Goal: Information Seeking & Learning: Compare options

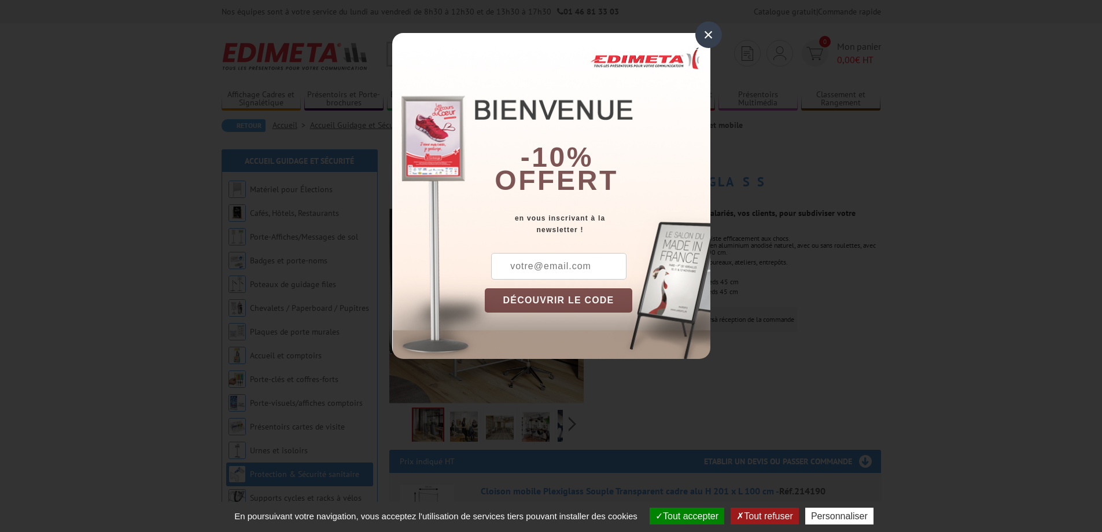
click at [707, 37] on div "×" at bounding box center [708, 34] width 27 height 27
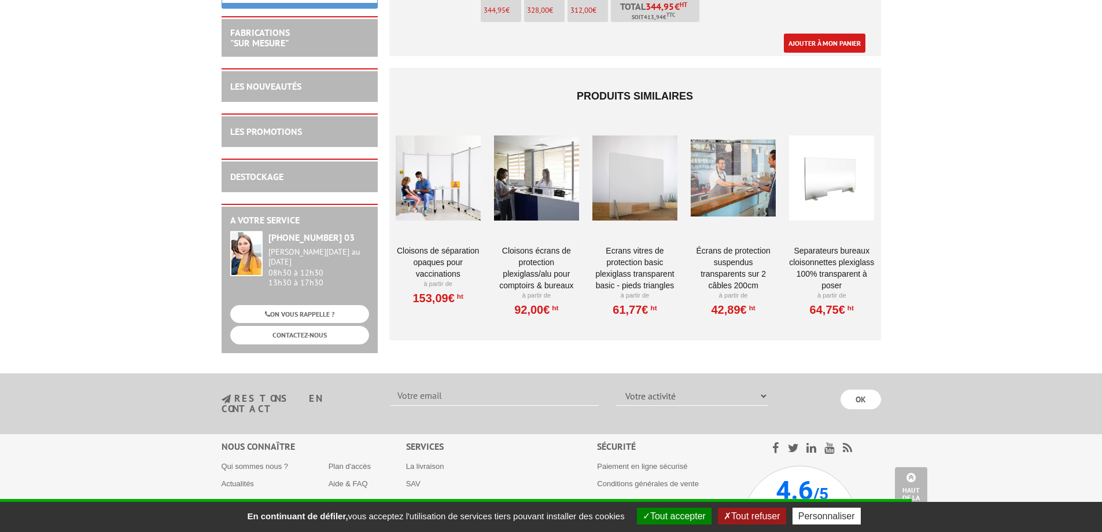
scroll to position [984, 0]
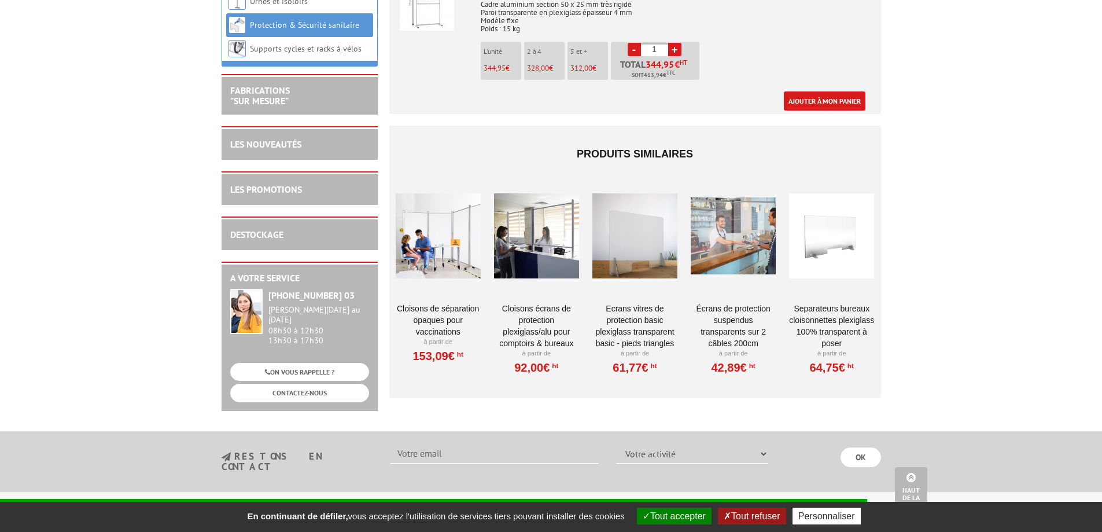
click at [450, 211] on div at bounding box center [438, 236] width 85 height 116
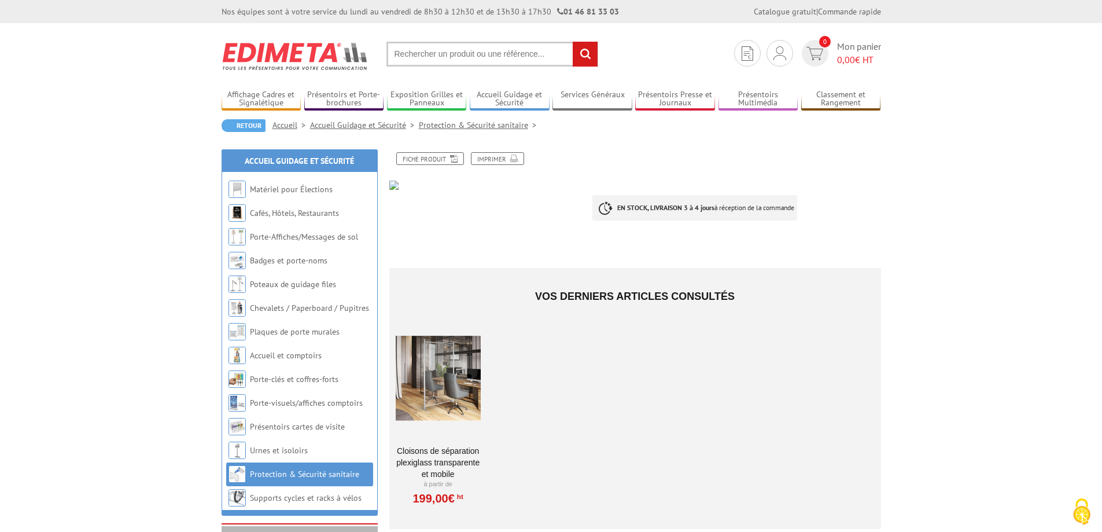
click at [440, 391] on div at bounding box center [438, 379] width 85 height 116
